Goal: Find specific page/section: Find specific page/section

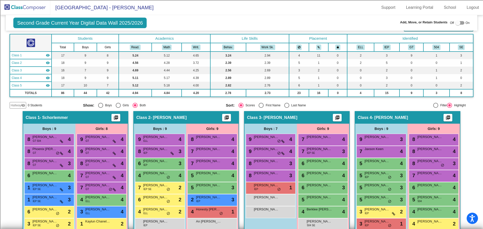
scroll to position [50, 0]
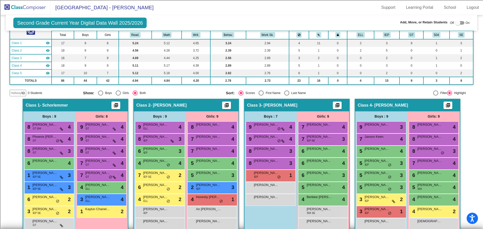
click at [35, 9] on img at bounding box center [25, 7] width 50 height 15
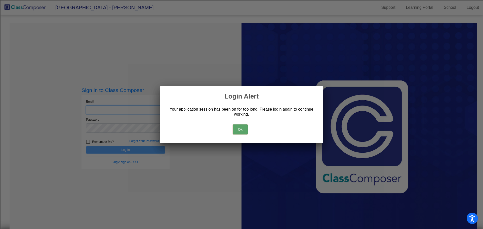
type input "[EMAIL_ADDRESS][DOMAIN_NAME]"
click at [244, 128] on button "Ok" at bounding box center [240, 130] width 15 height 10
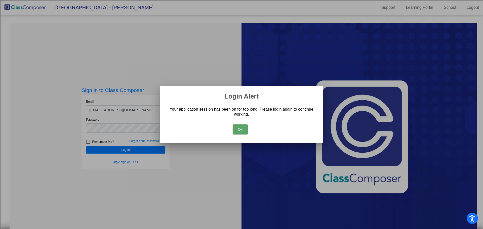
click at [238, 131] on button "Ok" at bounding box center [240, 130] width 15 height 10
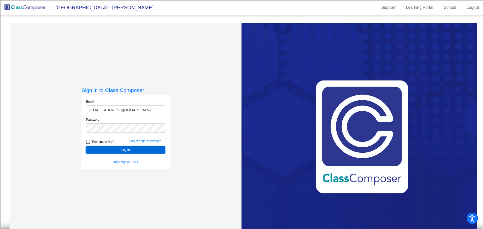
click at [143, 152] on button "Log In" at bounding box center [125, 149] width 79 height 7
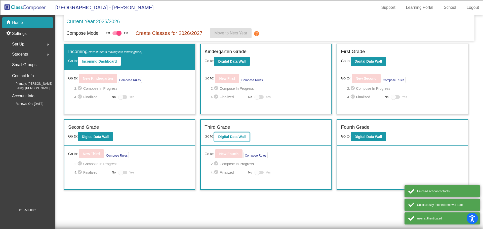
click at [235, 139] on b "Digital Data Wall" at bounding box center [231, 137] width 27 height 4
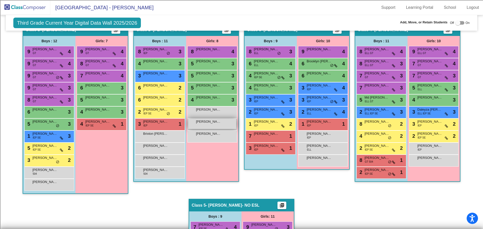
scroll to position [101, 0]
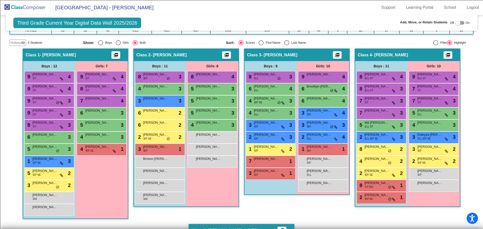
click at [317, 206] on div "Class 3 - Ernst picture_as_pdf Add Student First Name Last Name Student Id (Rec…" at bounding box center [297, 137] width 106 height 176
